Goal: Task Accomplishment & Management: Complete application form

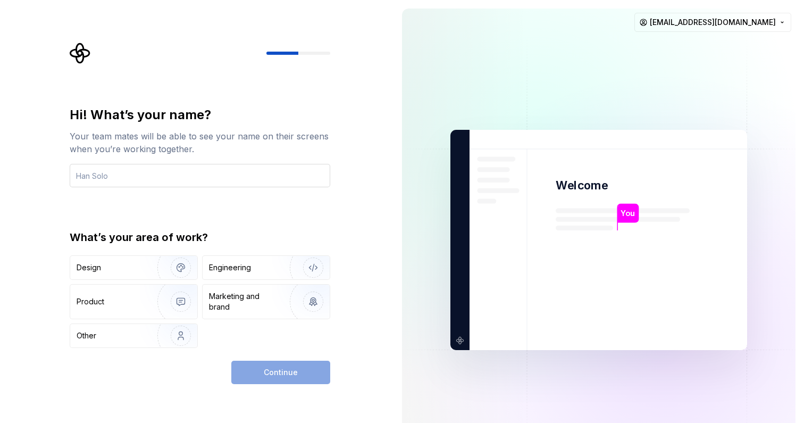
click at [180, 175] on input "text" at bounding box center [200, 175] width 260 height 23
type input "Reejima Agrawal"
click at [280, 375] on div "Continue" at bounding box center [280, 371] width 99 height 23
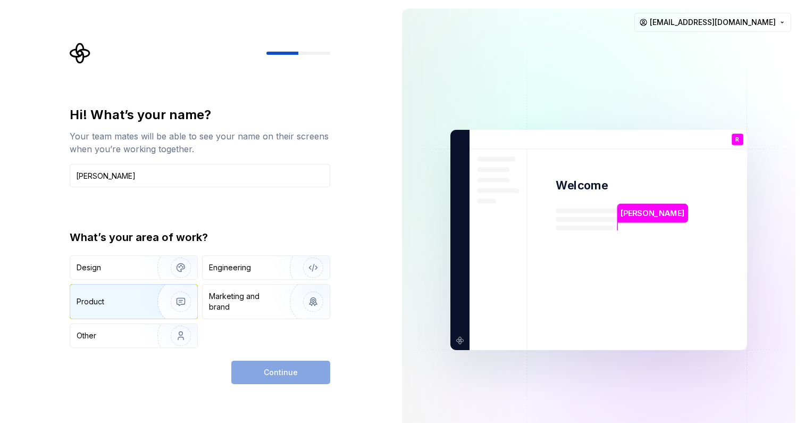
click at [133, 296] on div "Product" at bounding box center [133, 301] width 127 height 34
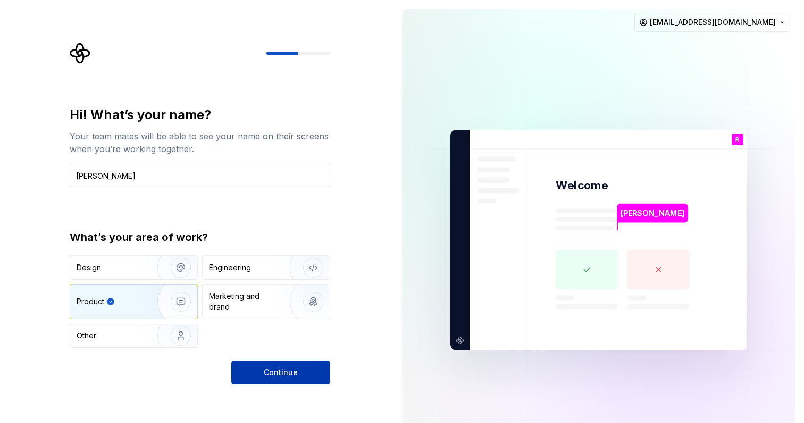
click at [250, 362] on button "Continue" at bounding box center [280, 371] width 99 height 23
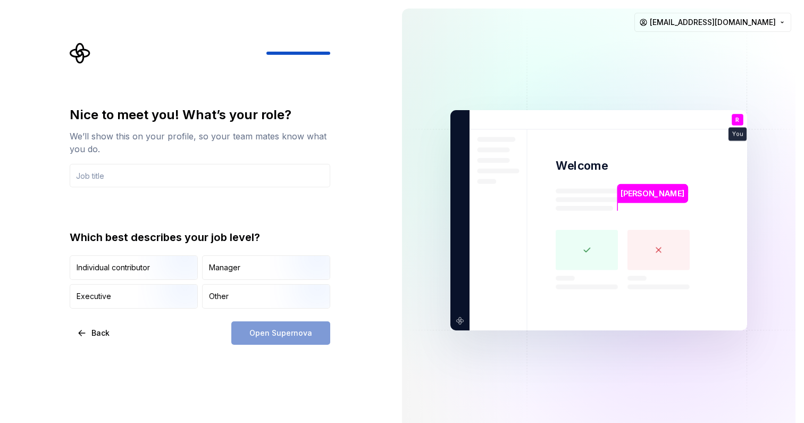
type input "D"
click at [74, 174] on input "Product Data Analyst" at bounding box center [200, 175] width 260 height 23
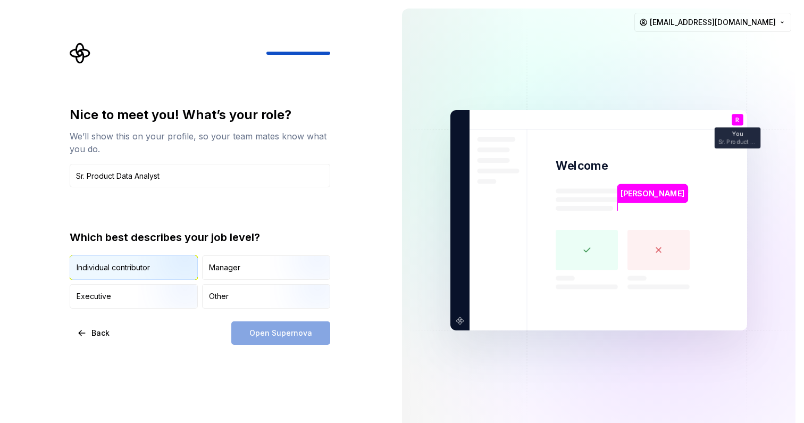
type input "Sr. Product Data Analyst"
click at [127, 276] on div "Individual contributor" at bounding box center [133, 267] width 127 height 23
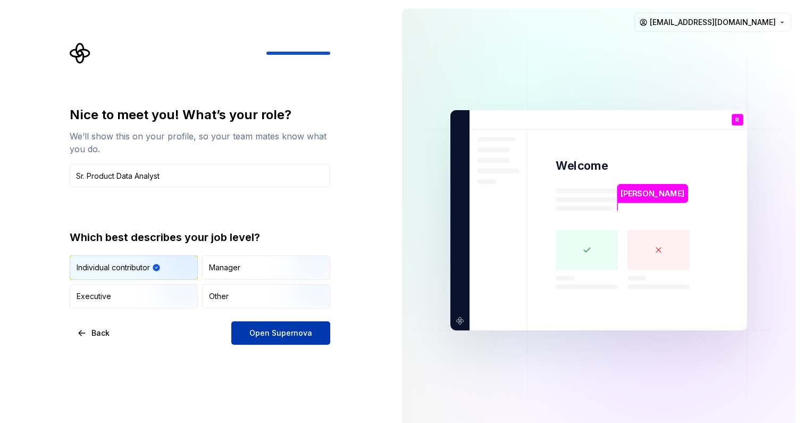
click at [266, 329] on span "Open Supernova" at bounding box center [280, 332] width 63 height 11
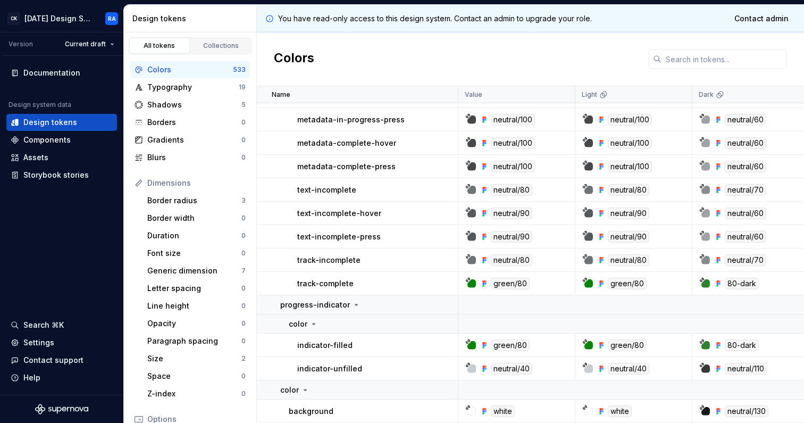
scroll to position [503, 0]
